Goal: Task Accomplishment & Management: Use online tool/utility

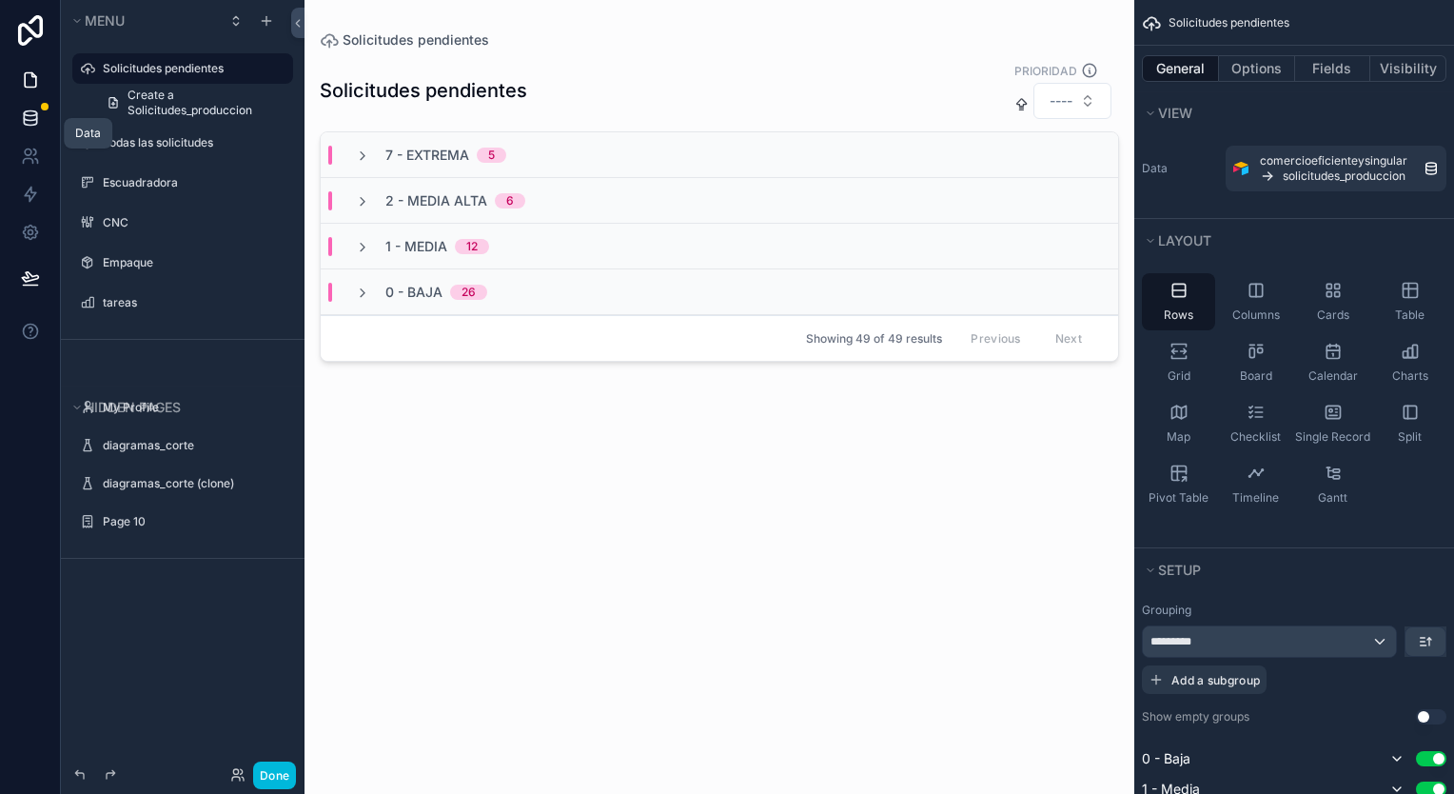
click at [17, 124] on link at bounding box center [30, 118] width 60 height 38
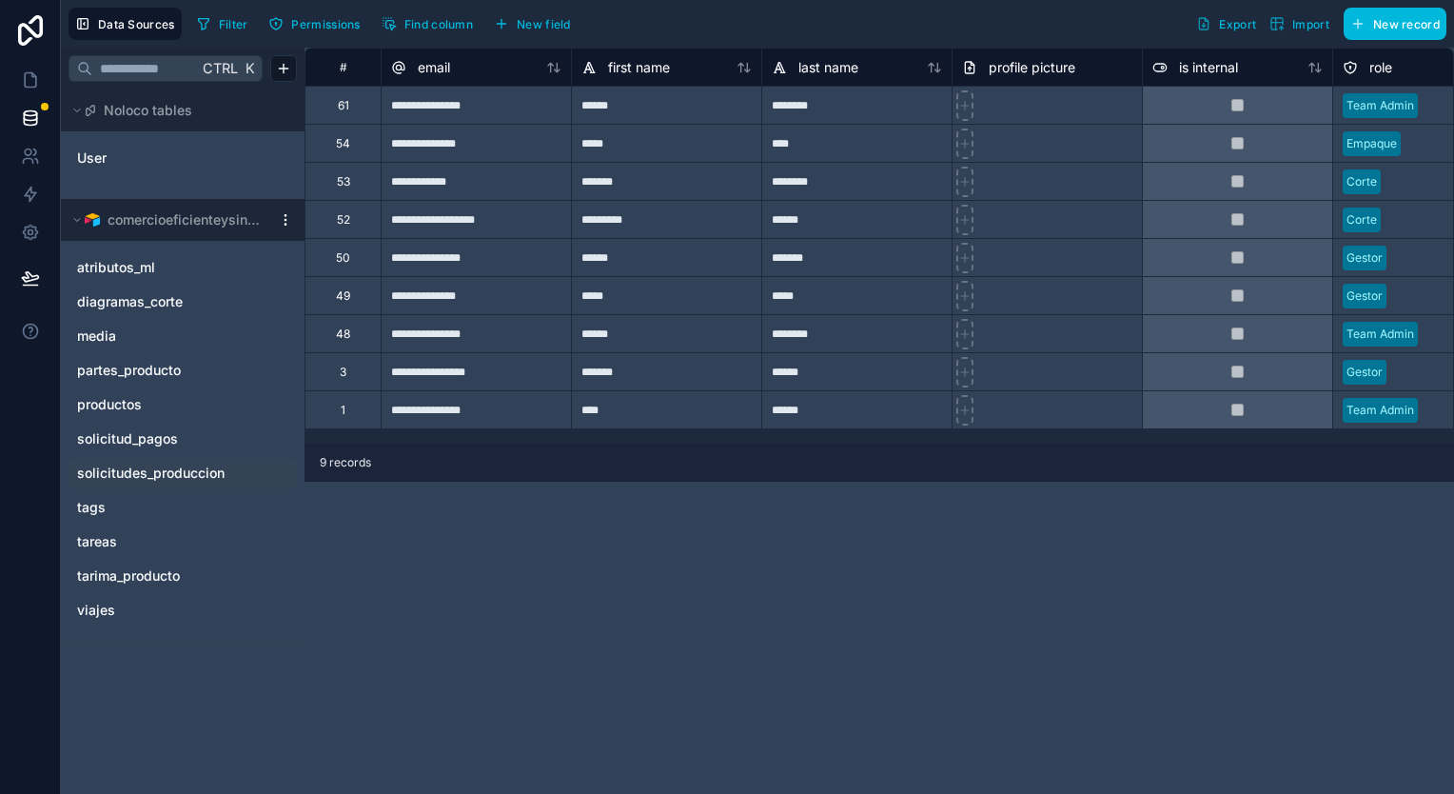
click at [127, 463] on span "solicitudes_produccion" at bounding box center [150, 472] width 147 height 19
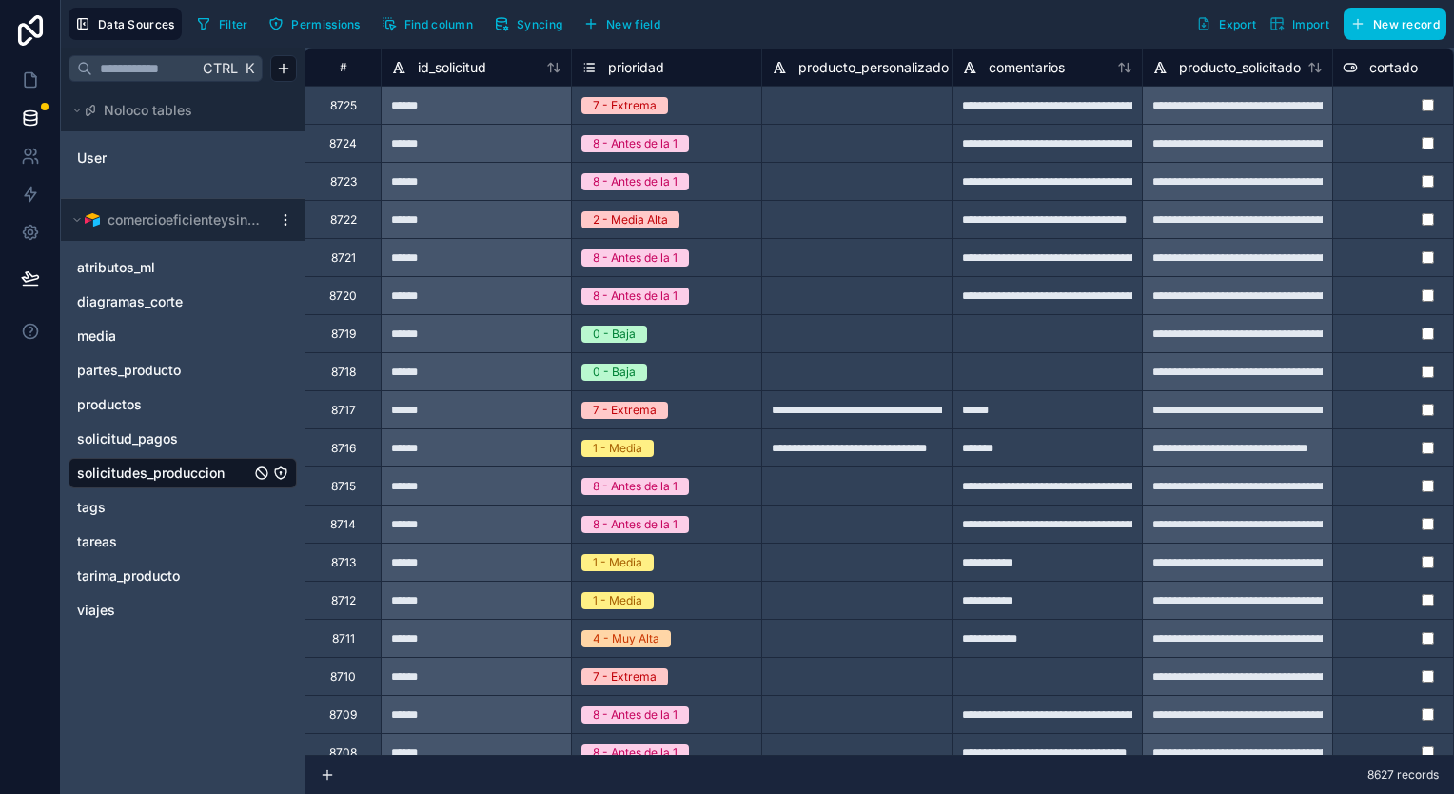
drag, startPoint x: 154, startPoint y: 470, endPoint x: 559, endPoint y: 15, distance: 609.2
click at [559, 15] on button "Syncing" at bounding box center [528, 24] width 82 height 29
click at [540, 17] on span "Syncing" at bounding box center [540, 24] width 46 height 14
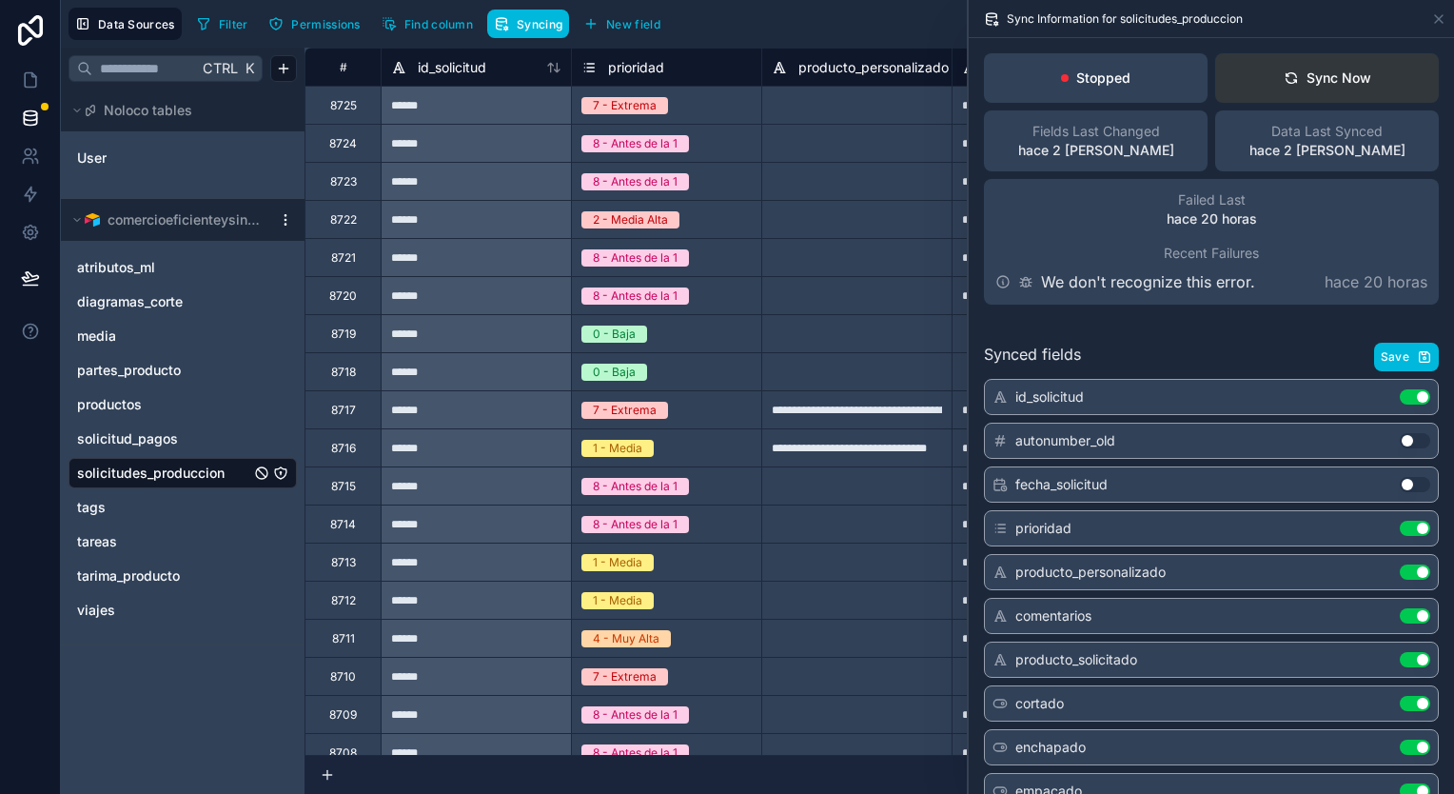
click at [1333, 96] on button "Sync Now" at bounding box center [1327, 77] width 224 height 49
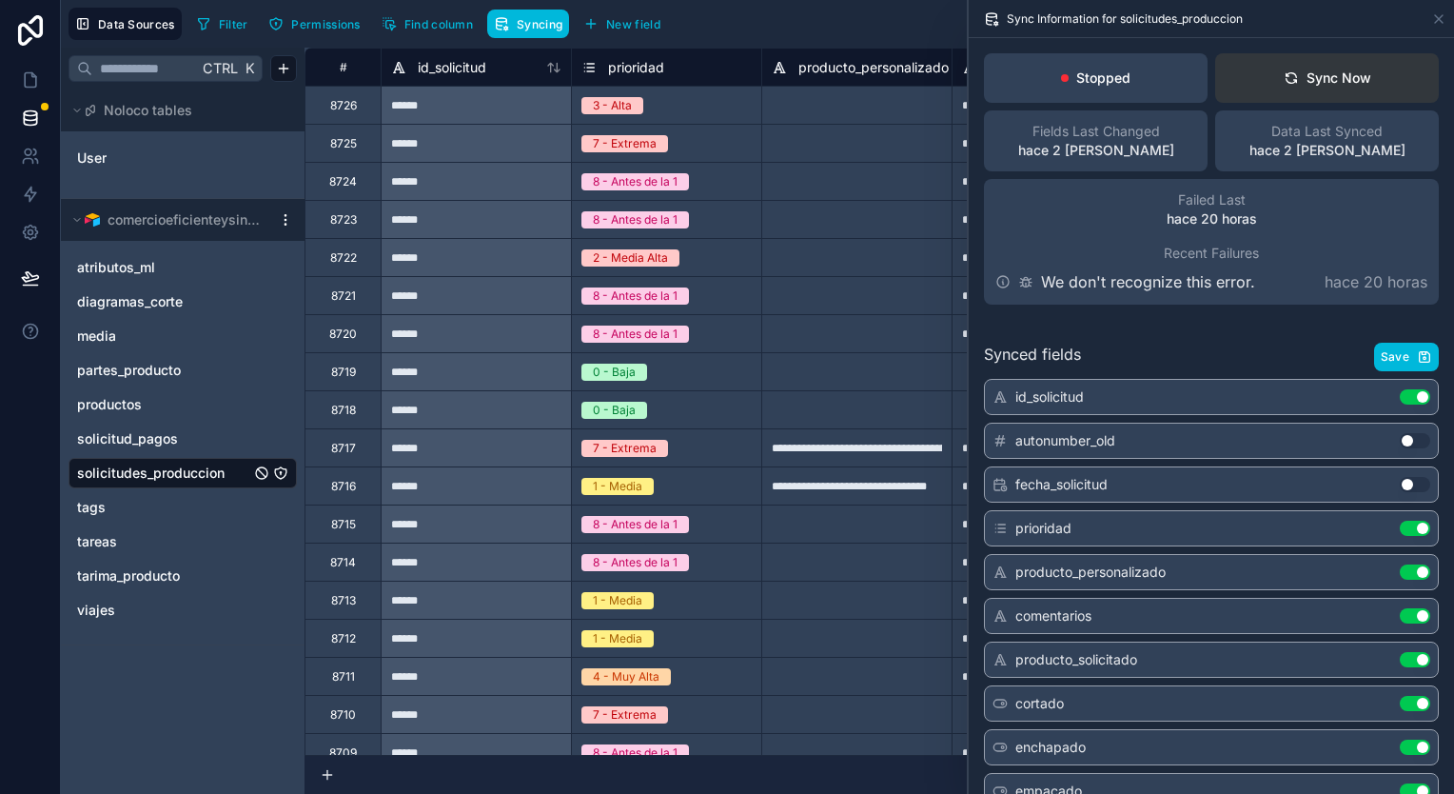
click at [1334, 69] on div "Sync Now" at bounding box center [1328, 78] width 88 height 19
click at [1306, 99] on button "Sync Now" at bounding box center [1327, 77] width 224 height 49
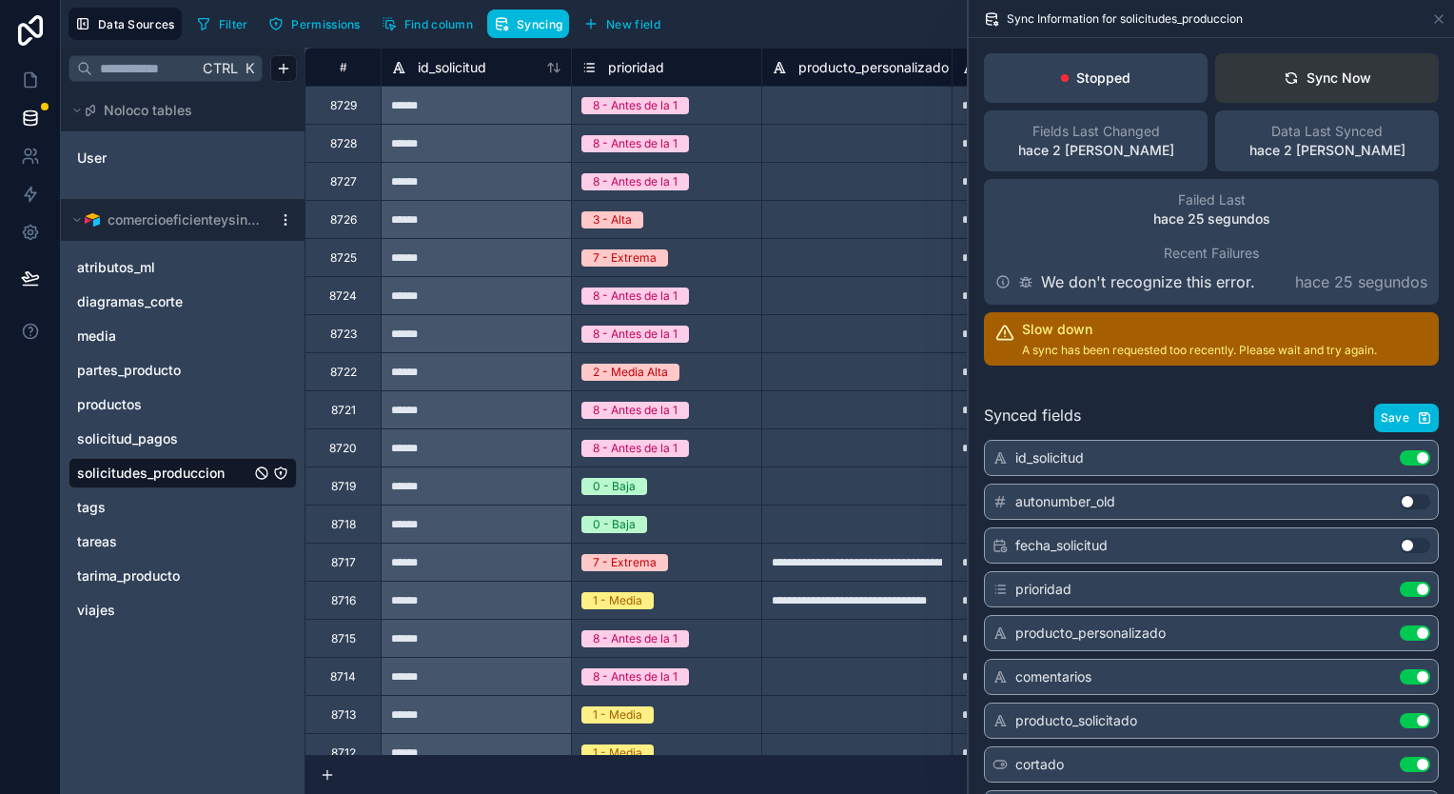
click at [1308, 80] on div "Sync Now" at bounding box center [1328, 78] width 88 height 19
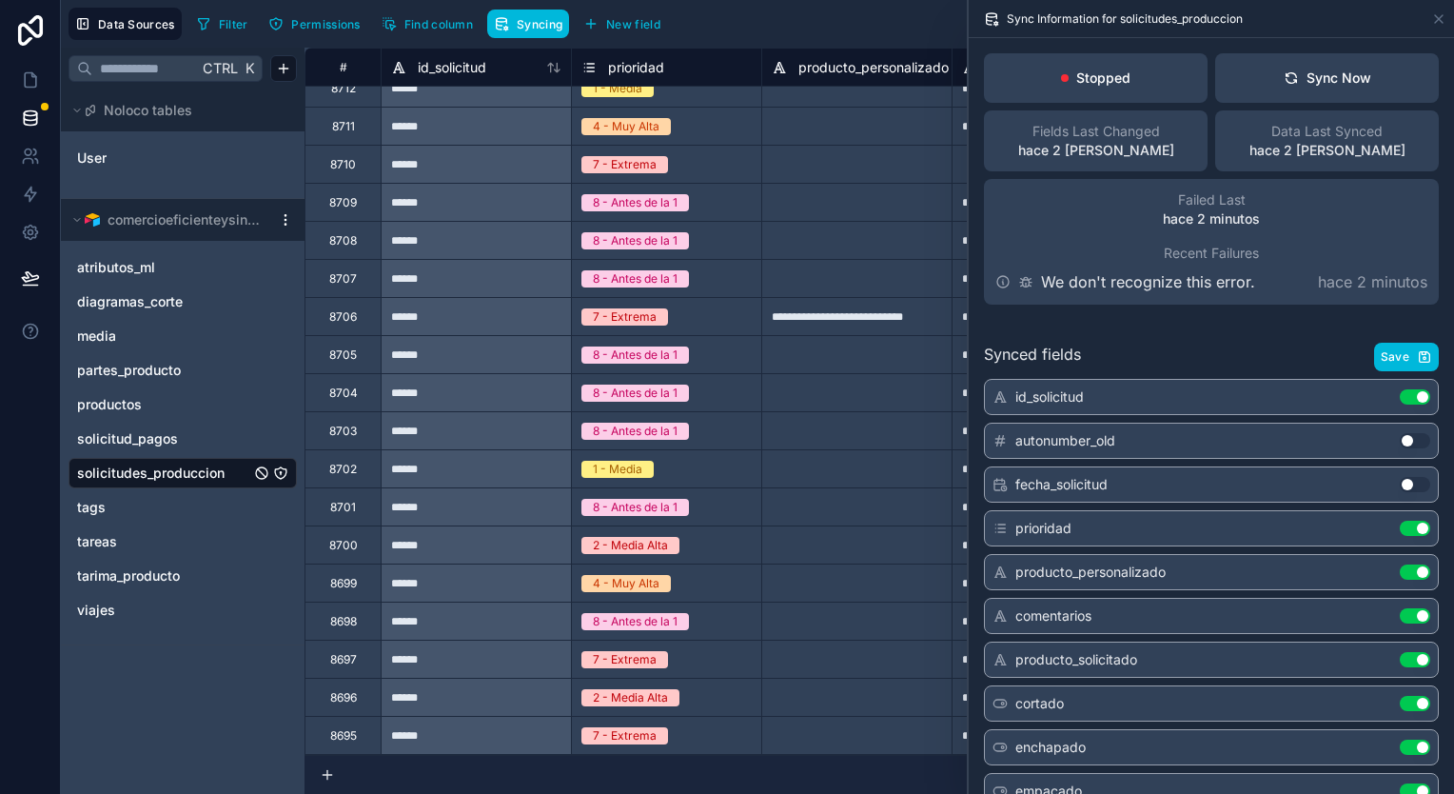
scroll to position [666, 0]
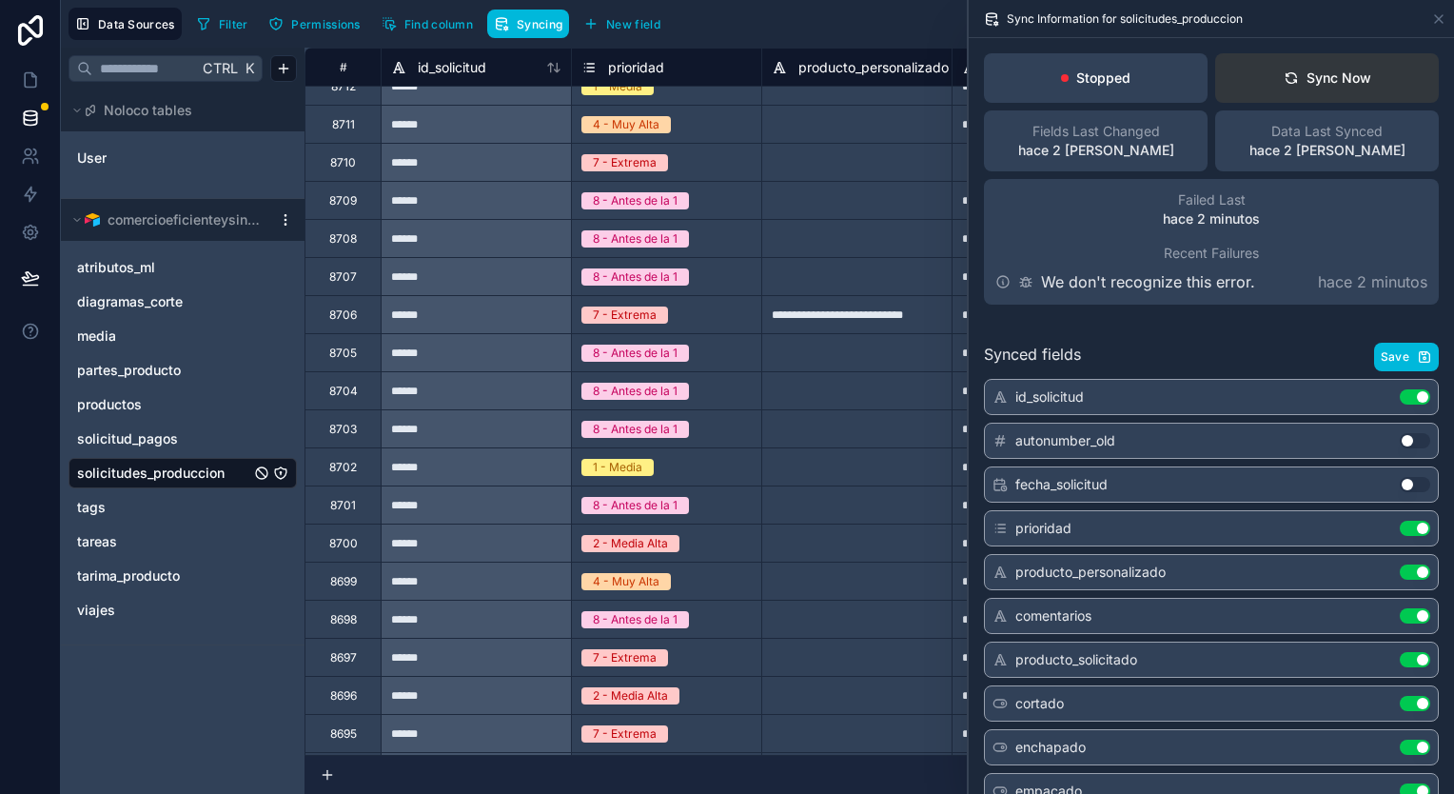
click at [1284, 83] on icon at bounding box center [1291, 77] width 15 height 15
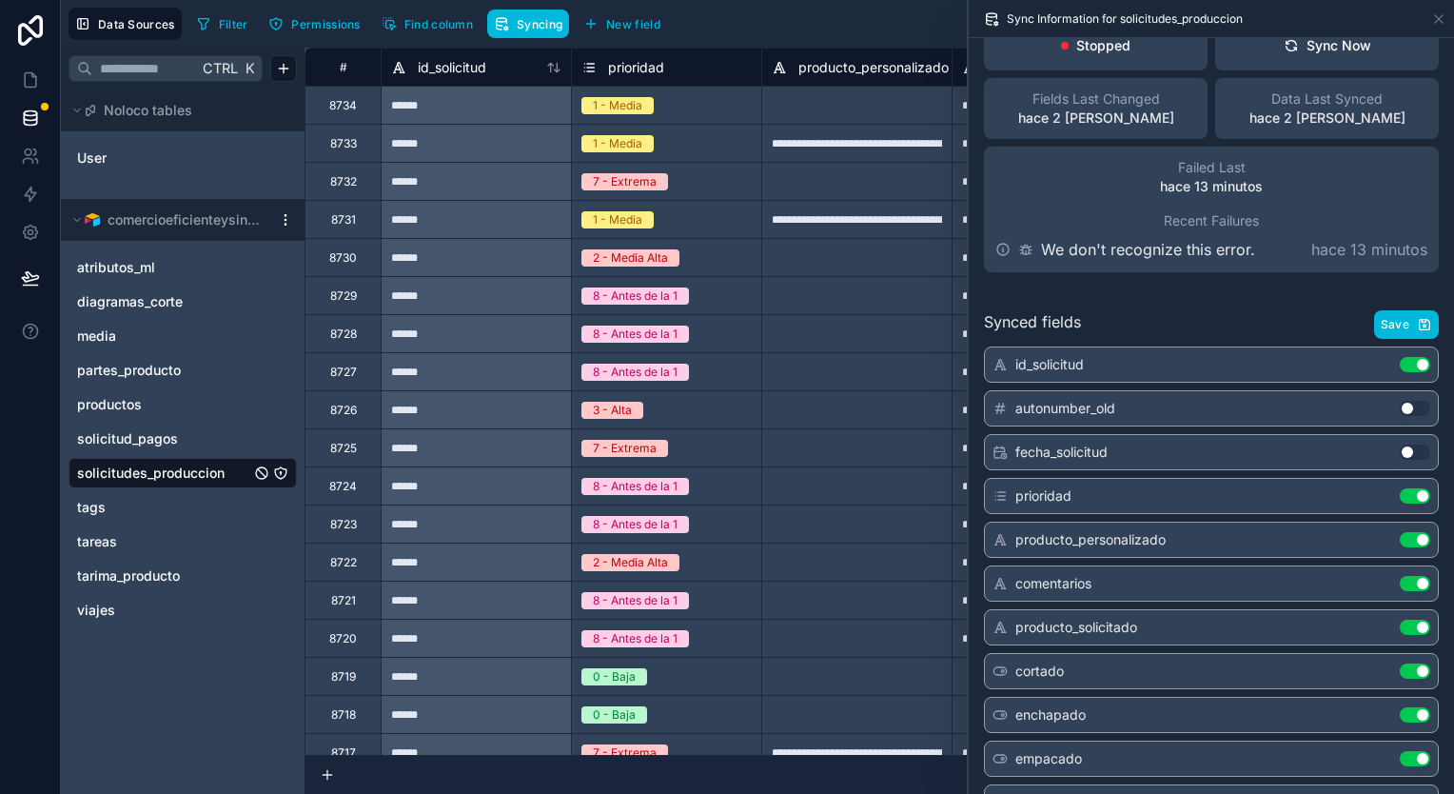
scroll to position [0, 0]
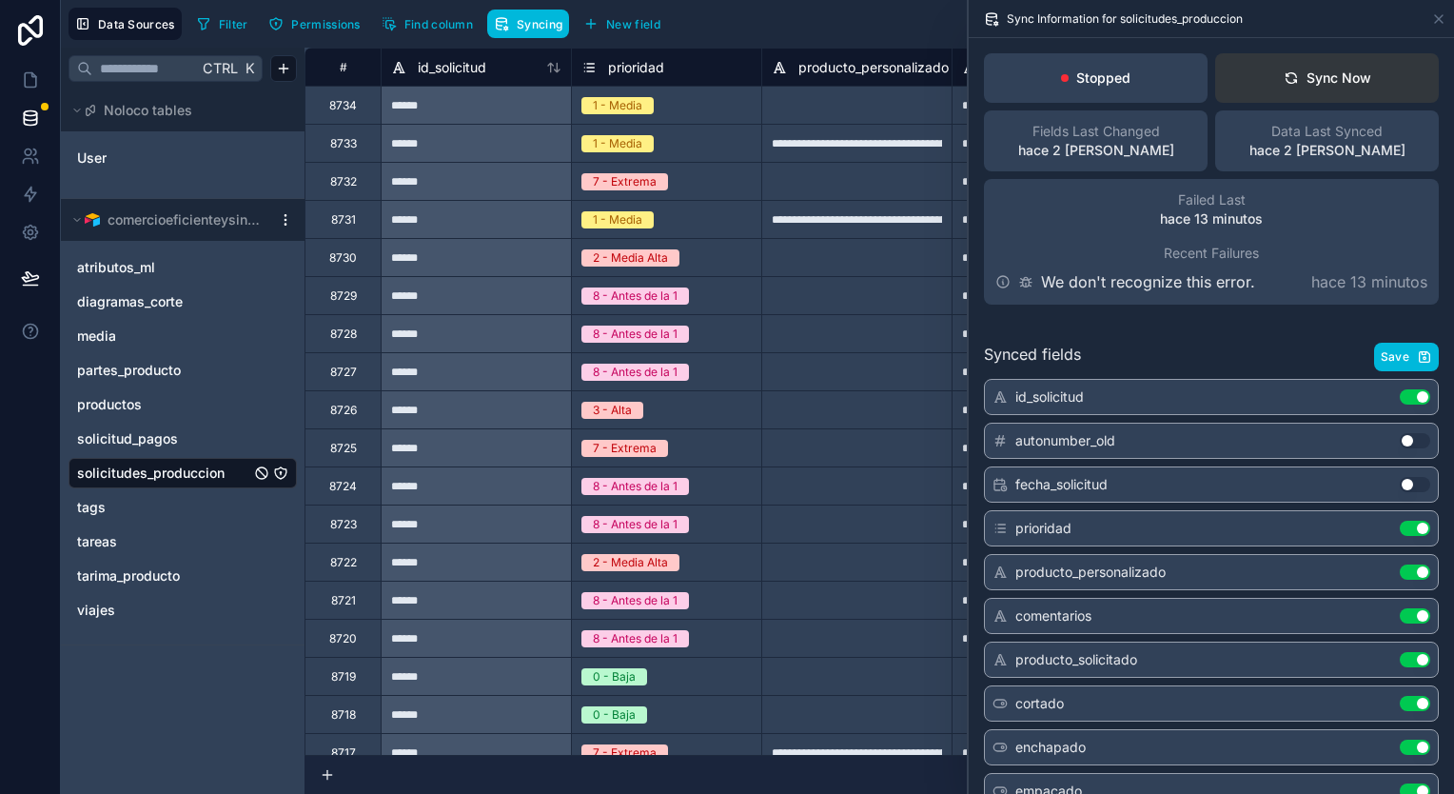
click at [1354, 77] on div "Sync Now" at bounding box center [1328, 78] width 88 height 19
click at [1342, 59] on button "Sync Now" at bounding box center [1327, 77] width 224 height 49
click at [1284, 74] on icon at bounding box center [1291, 77] width 15 height 15
click at [1297, 99] on button "Sync Now" at bounding box center [1327, 77] width 224 height 49
click at [1287, 78] on div "Sync Now" at bounding box center [1328, 78] width 88 height 19
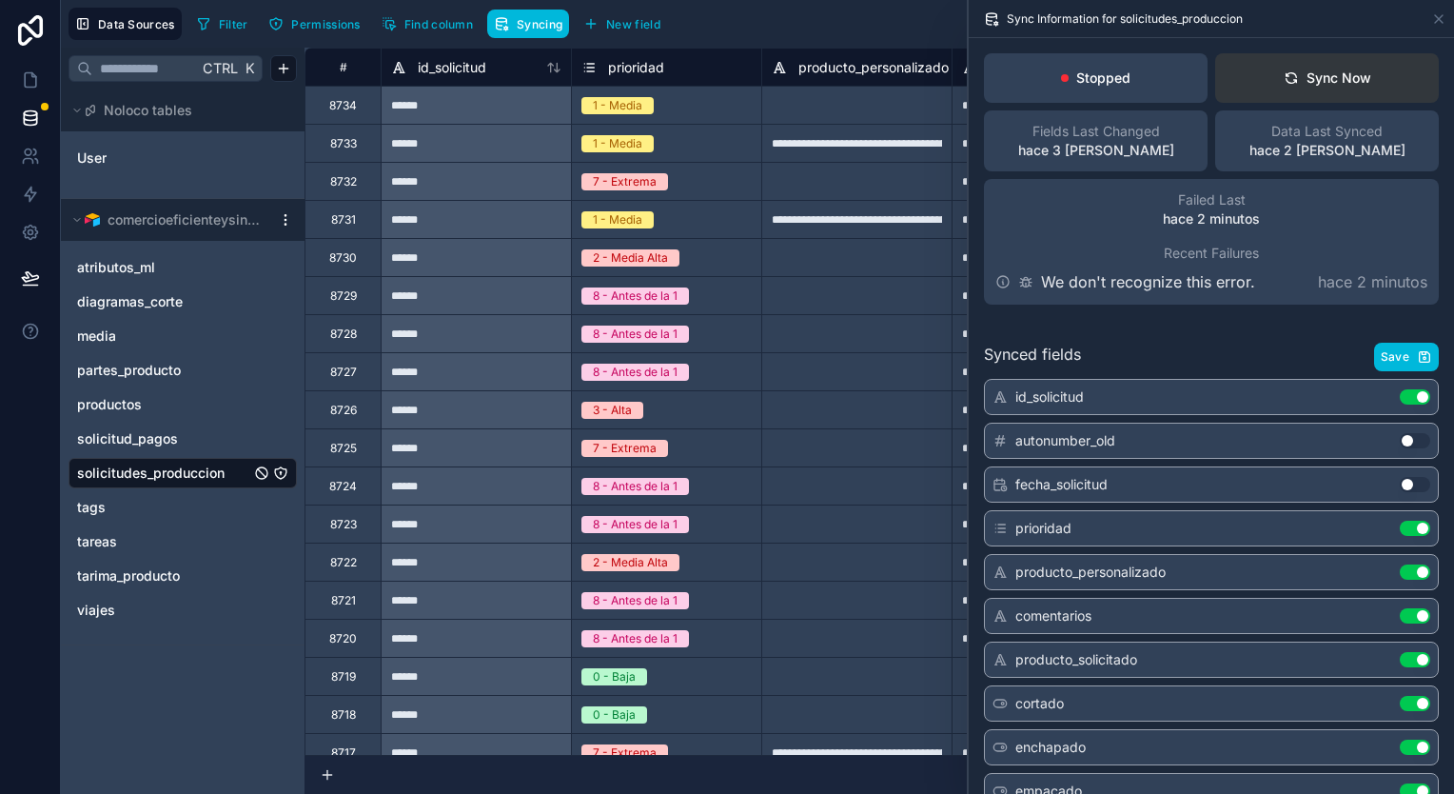
click at [1285, 101] on button "Sync Now" at bounding box center [1327, 77] width 224 height 49
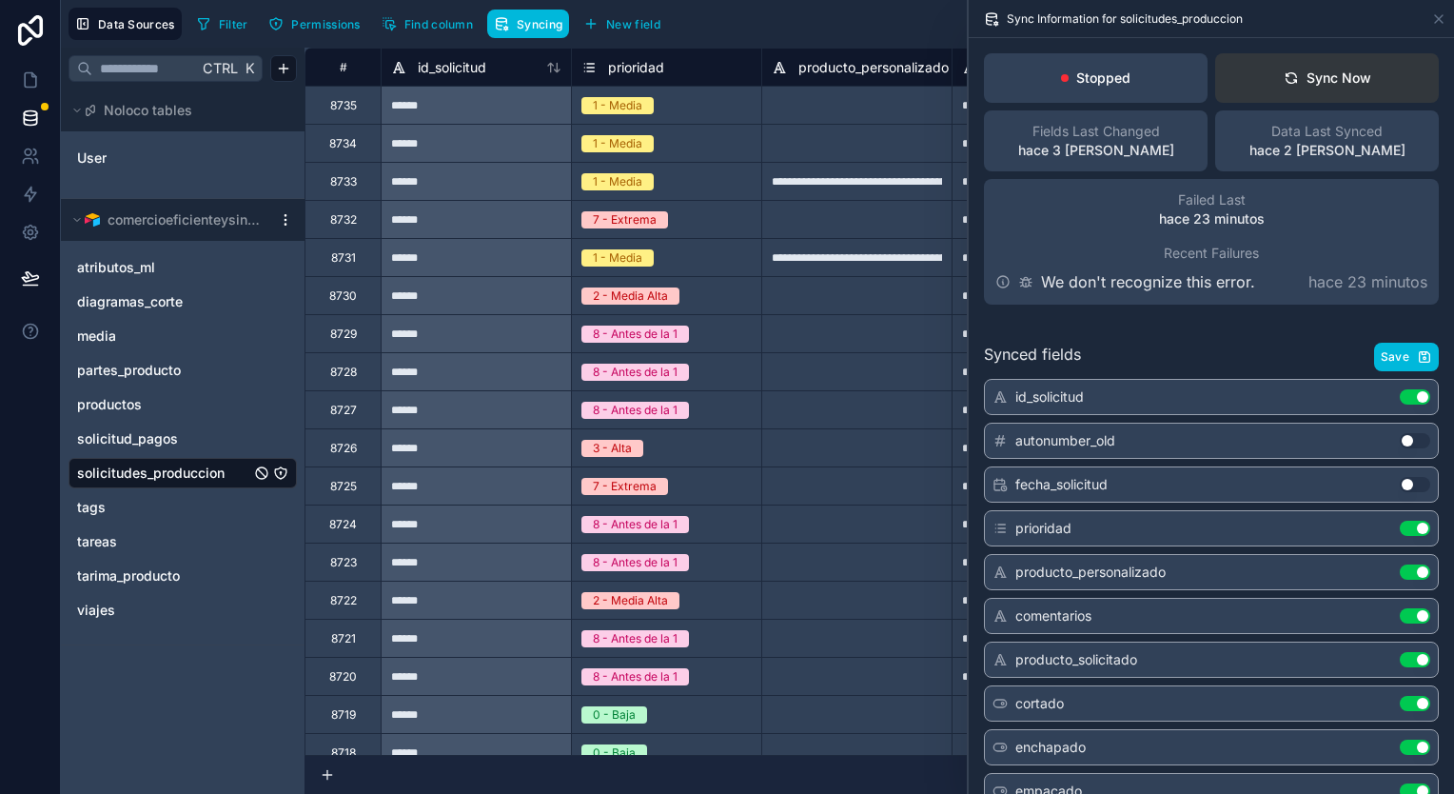
click at [1267, 78] on button "Sync Now" at bounding box center [1327, 77] width 224 height 49
